Goal: Register for event/course

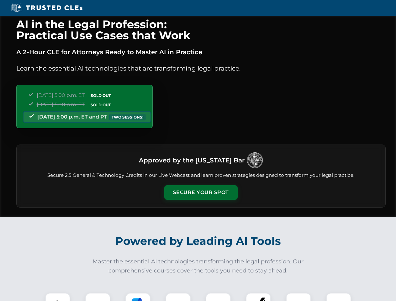
click at [201, 192] on button "Secure Your Spot" at bounding box center [200, 192] width 73 height 14
click at [58, 297] on img at bounding box center [58, 305] width 18 height 18
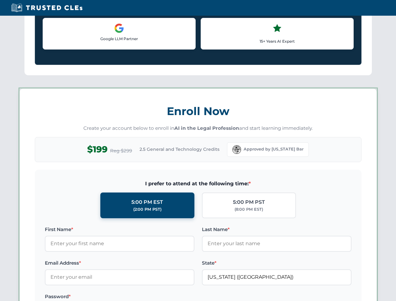
click at [138, 297] on label "Password *" at bounding box center [120, 297] width 150 height 8
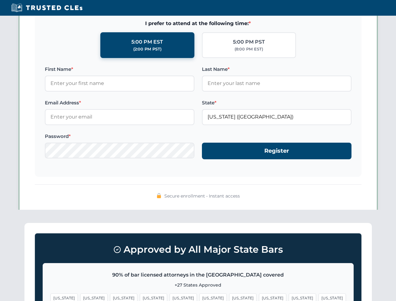
click at [289, 297] on span "[US_STATE]" at bounding box center [302, 297] width 27 height 9
